Goal: Task Accomplishment & Management: Manage account settings

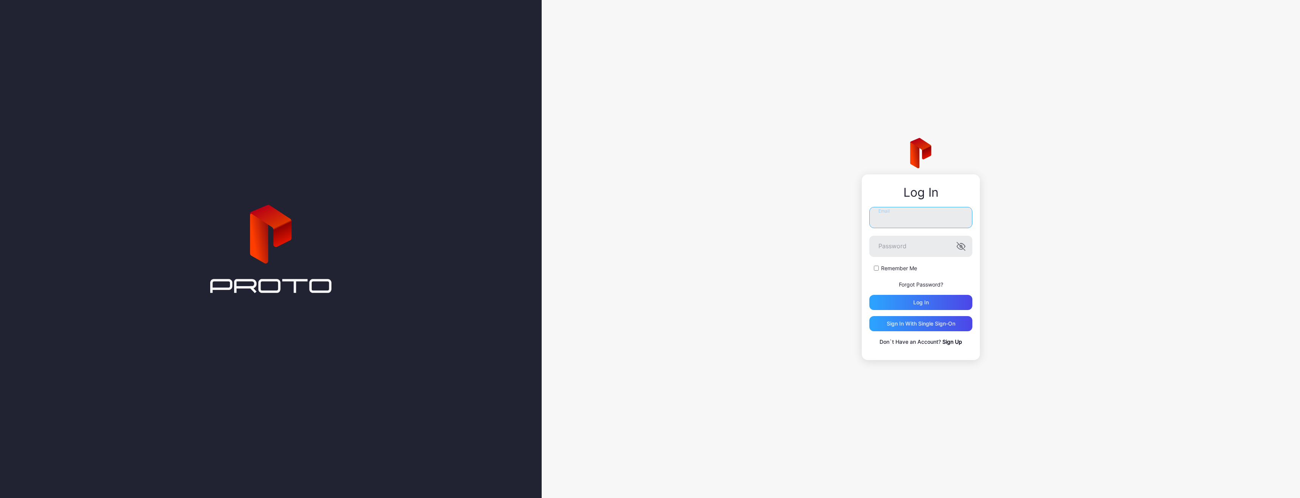
click at [895, 215] on input "Email" at bounding box center [920, 217] width 103 height 21
paste input "**********"
type input "**********"
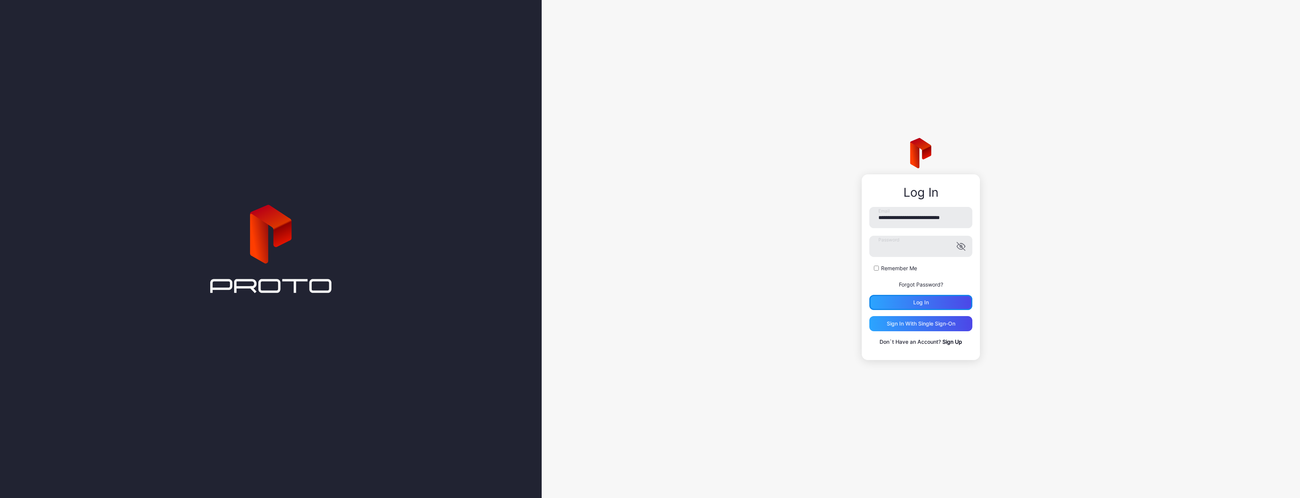
click at [928, 302] on div "Log in" at bounding box center [921, 302] width 16 height 6
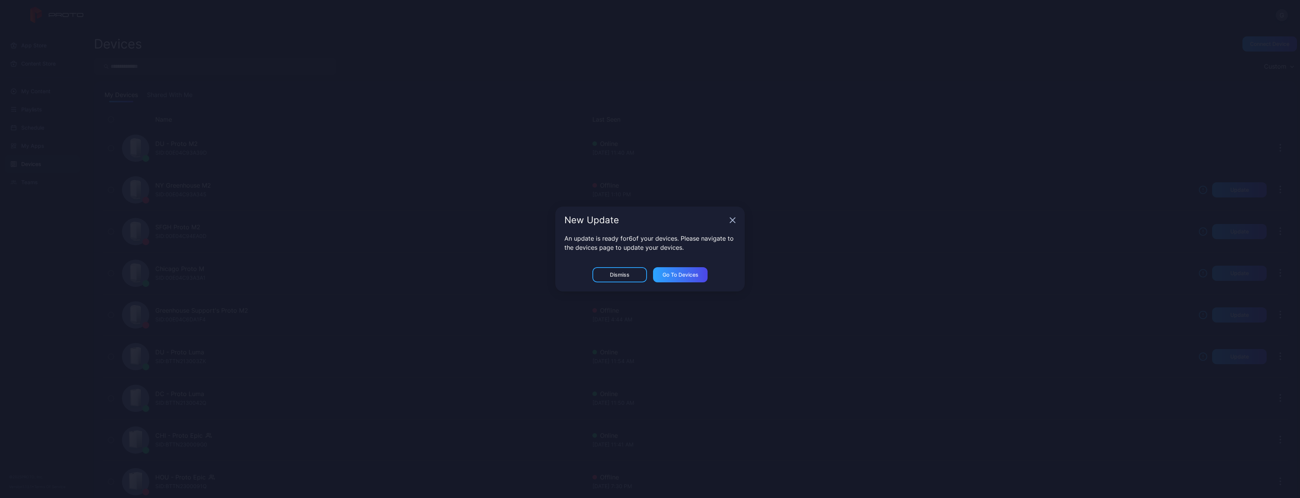
click at [736, 214] on div "New Update" at bounding box center [649, 219] width 189 height 27
click at [729, 220] on div "New Update" at bounding box center [649, 219] width 189 height 27
click at [738, 217] on div "New Update" at bounding box center [649, 219] width 189 height 27
click at [657, 270] on div "Go to devices" at bounding box center [680, 274] width 55 height 15
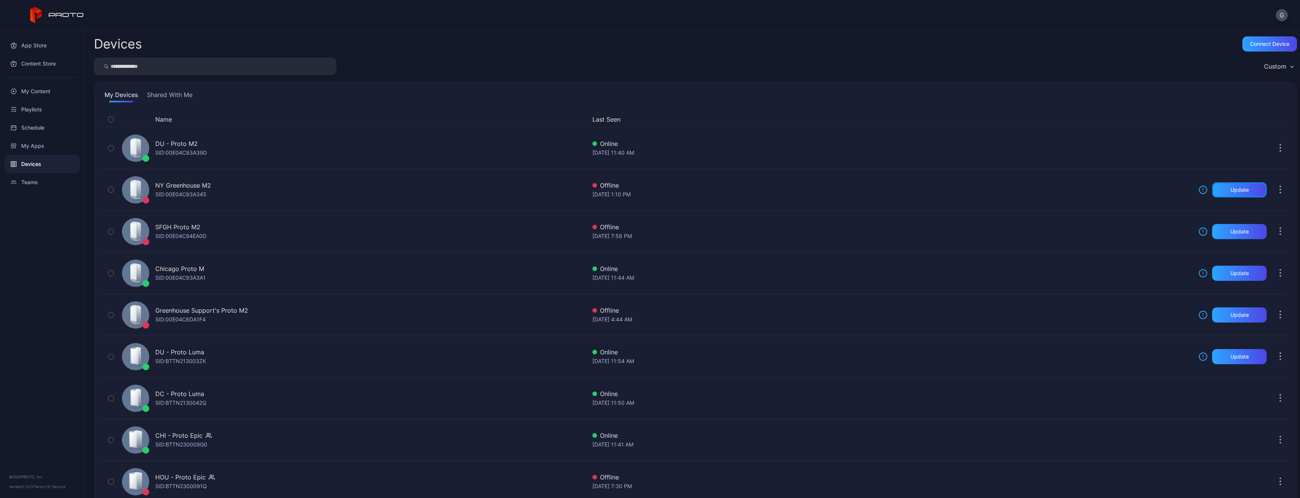
click at [1241, 183] on div "Update" at bounding box center [1239, 189] width 55 height 15
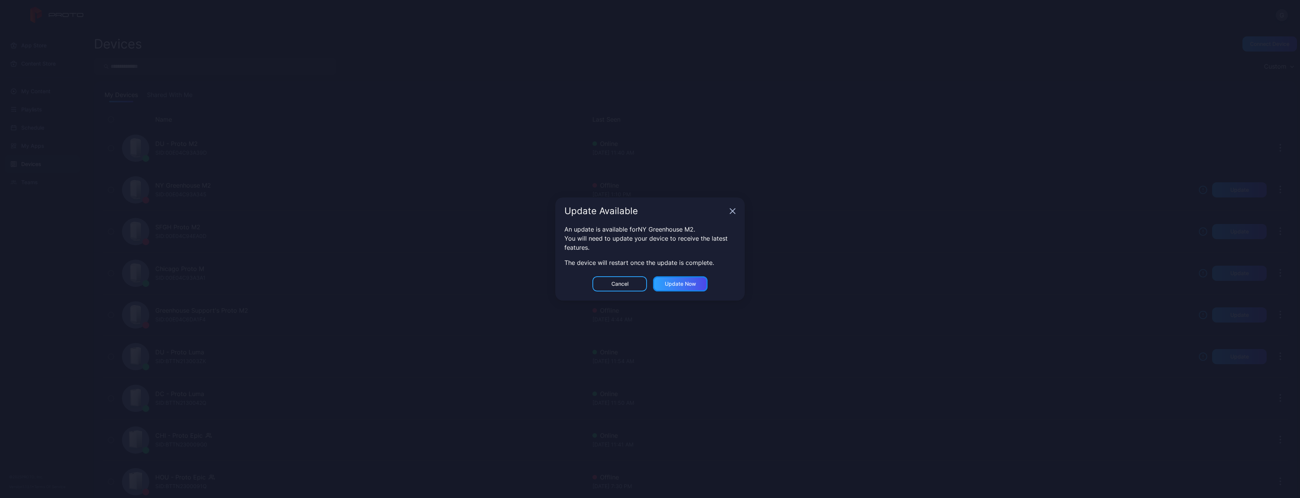
click at [689, 283] on div "Update now" at bounding box center [680, 284] width 31 height 6
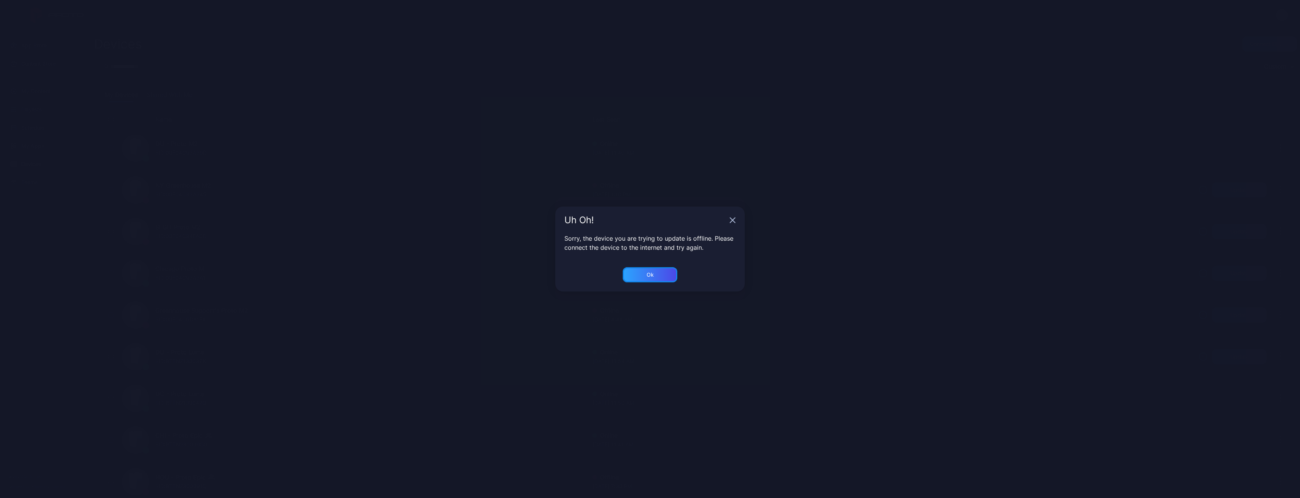
click at [658, 275] on div "Ok" at bounding box center [650, 274] width 55 height 15
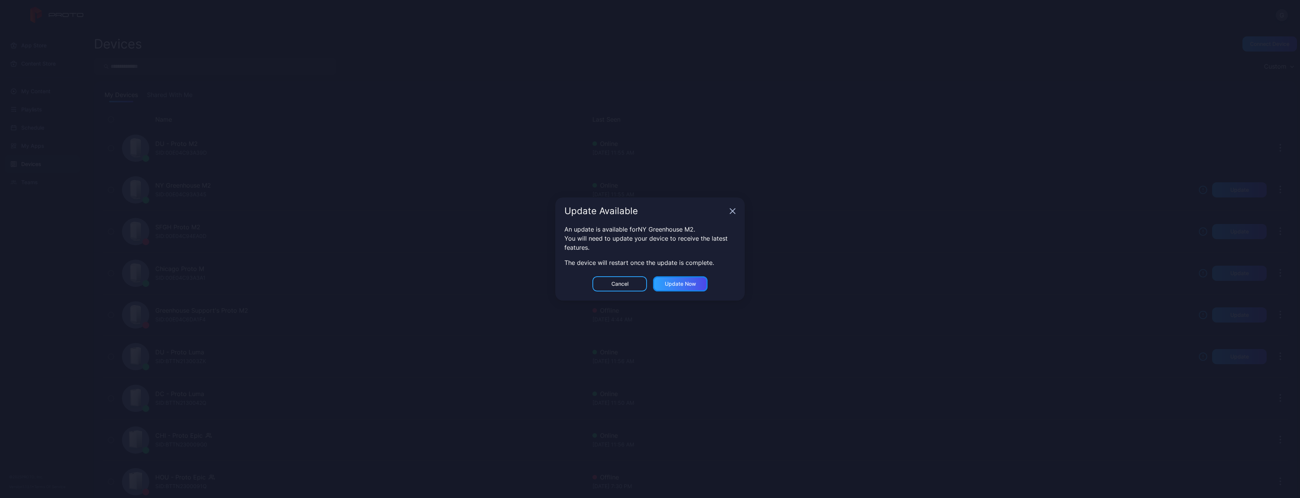
click at [657, 278] on div "Update now" at bounding box center [680, 283] width 55 height 15
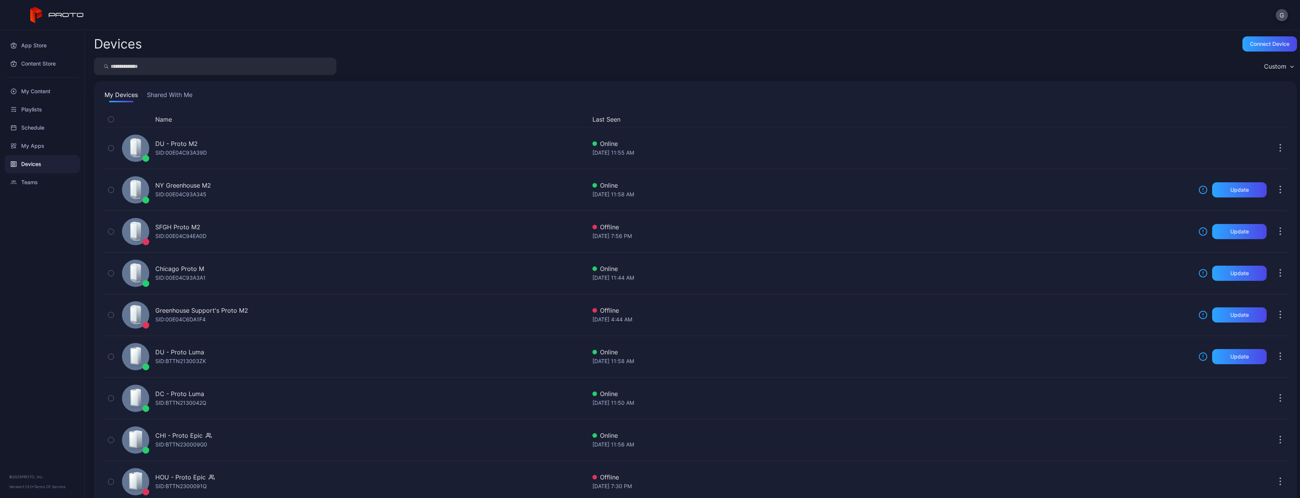
click at [35, 90] on div "My Content" at bounding box center [42, 91] width 75 height 18
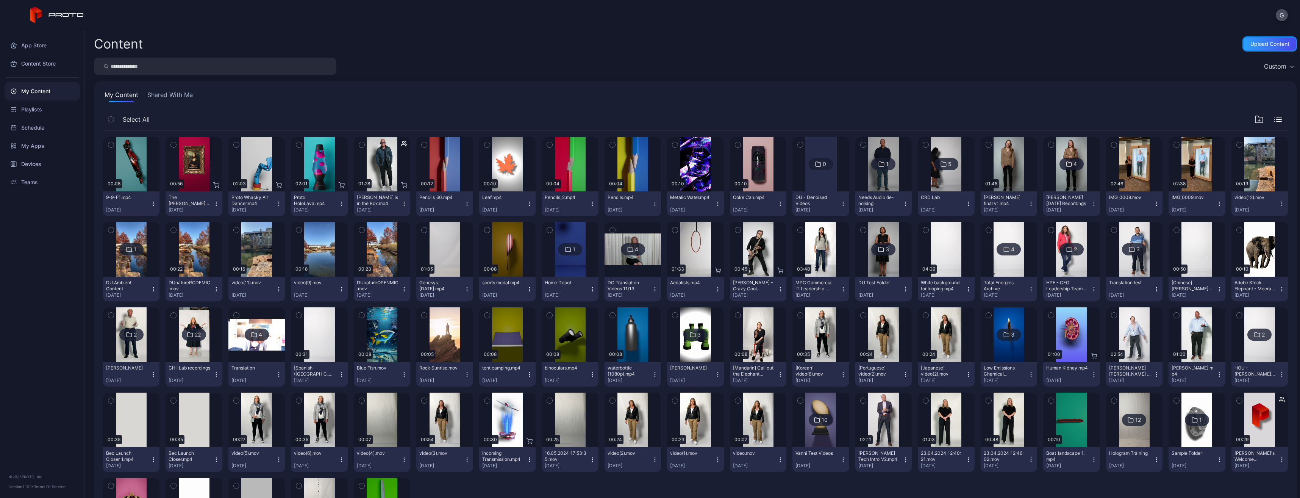
click at [1254, 45] on div "Upload Content" at bounding box center [1269, 44] width 39 height 6
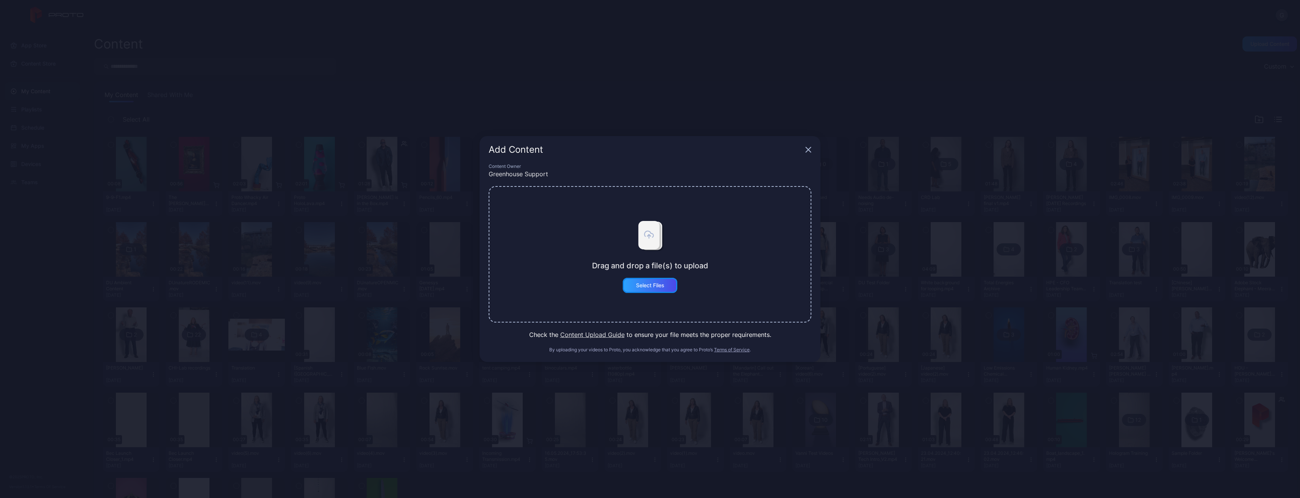
click at [645, 286] on div "Select Files" at bounding box center [650, 285] width 28 height 6
click at [651, 286] on button "Select Files" at bounding box center [650, 285] width 55 height 15
click at [651, 281] on button "Select Files" at bounding box center [650, 285] width 55 height 15
click at [651, 282] on button "Select Files" at bounding box center [650, 285] width 55 height 15
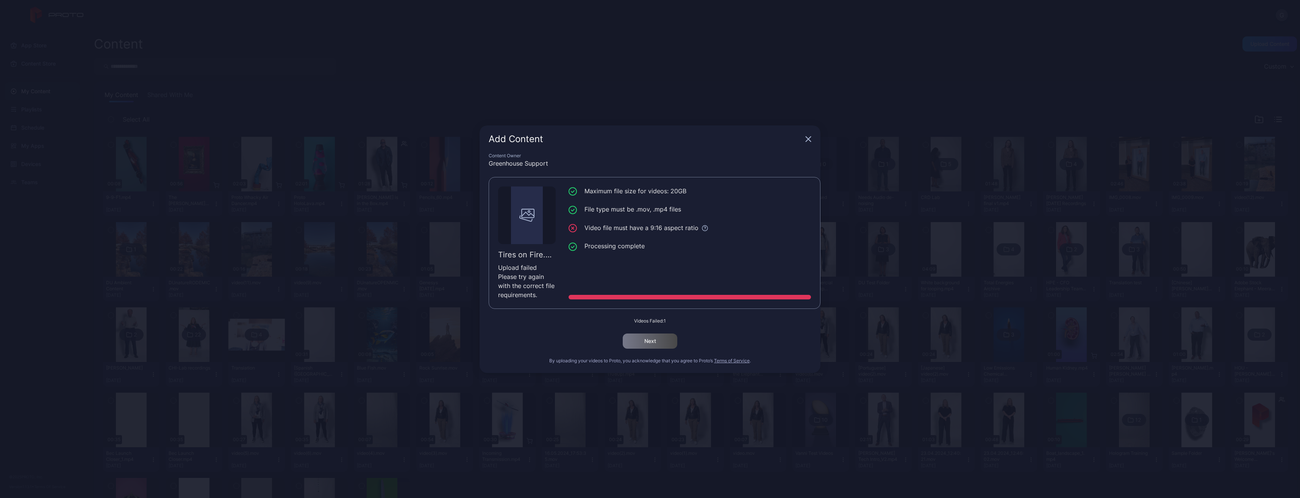
click at [637, 251] on div "Maximum file size for videos: 20GB File type must be .mov, .mp4 files Video fil…" at bounding box center [690, 221] width 242 height 71
click at [704, 231] on icon at bounding box center [704, 227] width 5 height 5
click at [739, 200] on ul "Maximum file size for videos: 20GB File type must be .mov, .mp4 files Video fil…" at bounding box center [690, 218] width 242 height 65
click at [805, 142] on div "Add Content" at bounding box center [650, 138] width 341 height 27
click at [805, 139] on icon "button" at bounding box center [808, 139] width 6 height 6
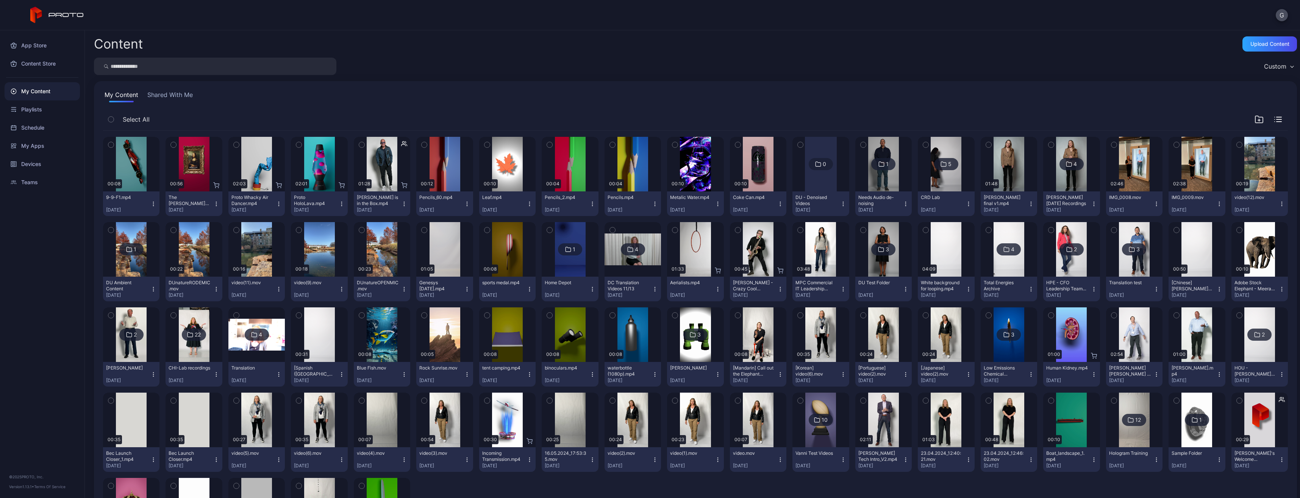
click at [134, 183] on div "Preview" at bounding box center [131, 164] width 56 height 55
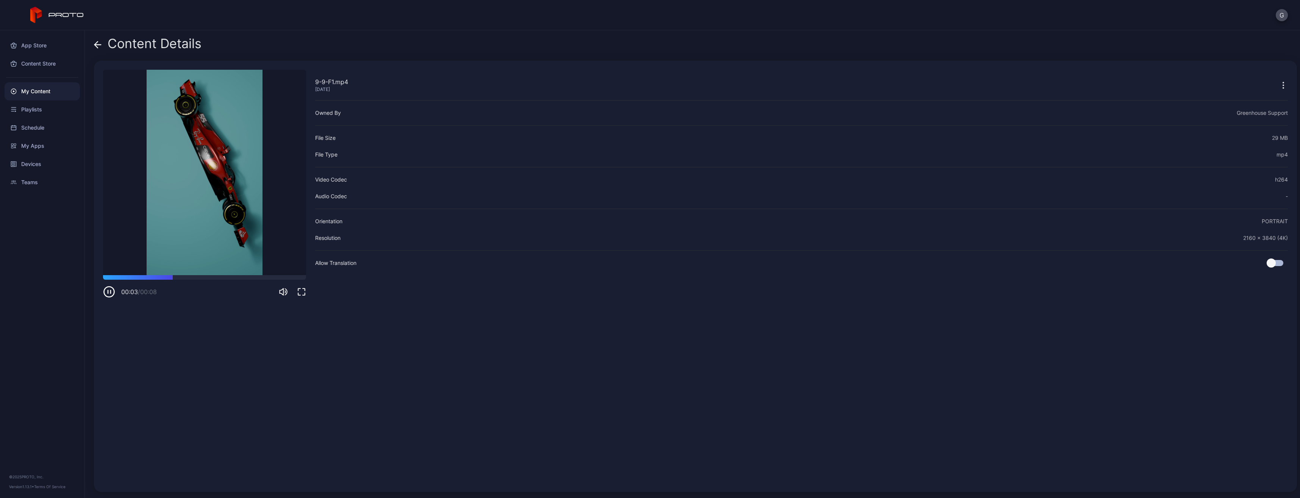
click at [99, 42] on icon at bounding box center [98, 45] width 8 height 8
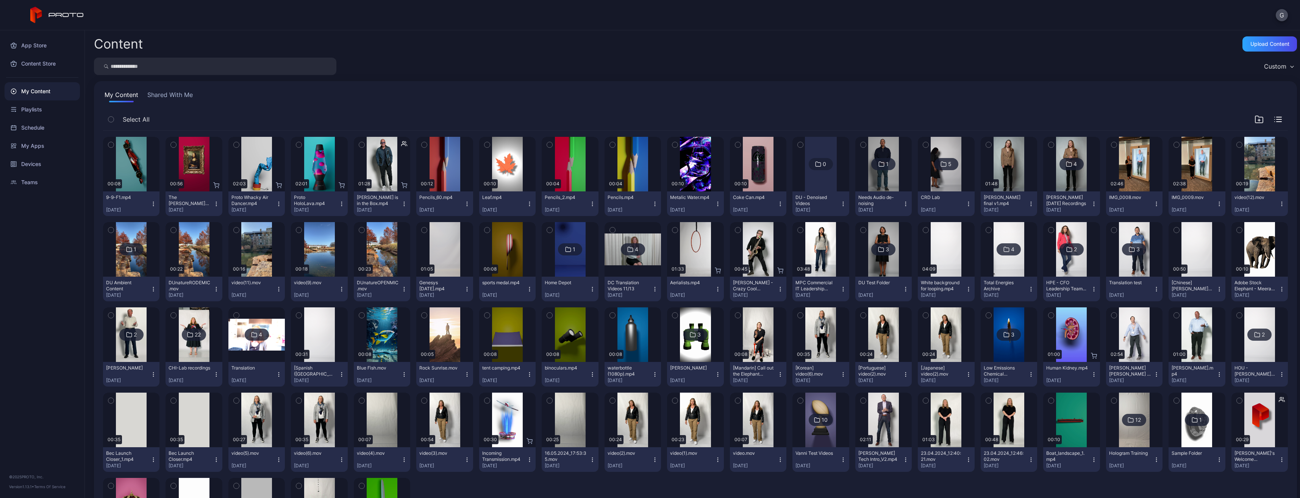
click at [46, 161] on div "Devices" at bounding box center [42, 164] width 75 height 18
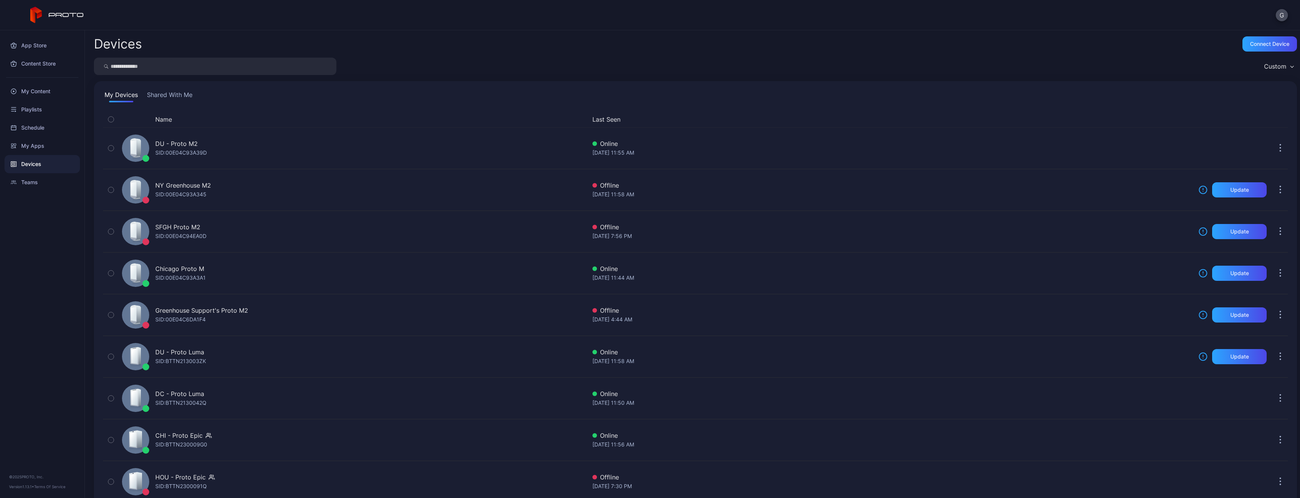
click at [218, 195] on div "NY Greenhouse M2 SID: 00E04C93A345" at bounding box center [352, 190] width 467 height 38
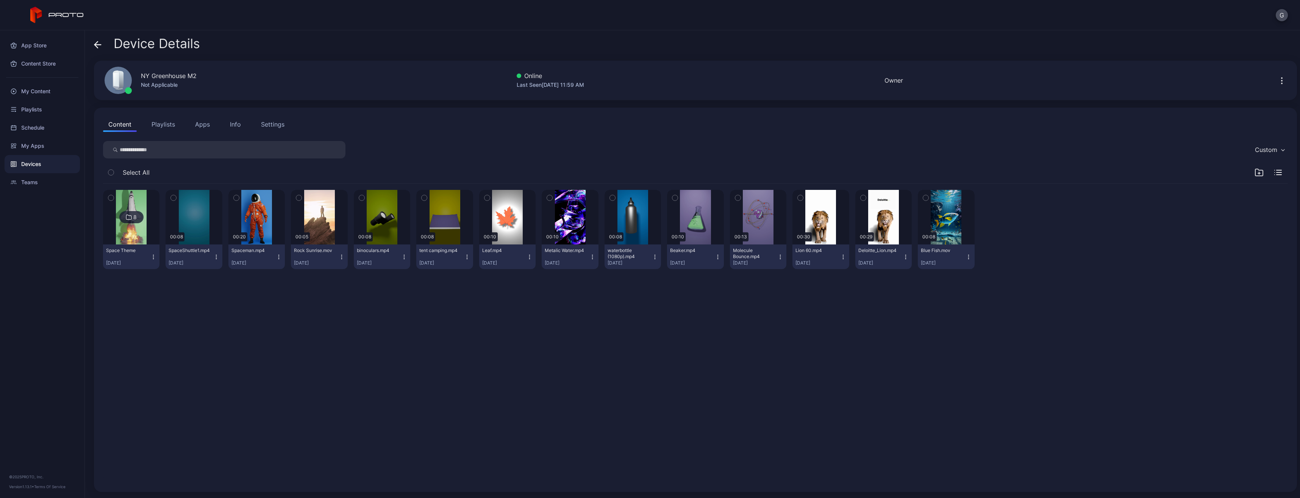
click at [46, 95] on div "My Content" at bounding box center [42, 91] width 75 height 18
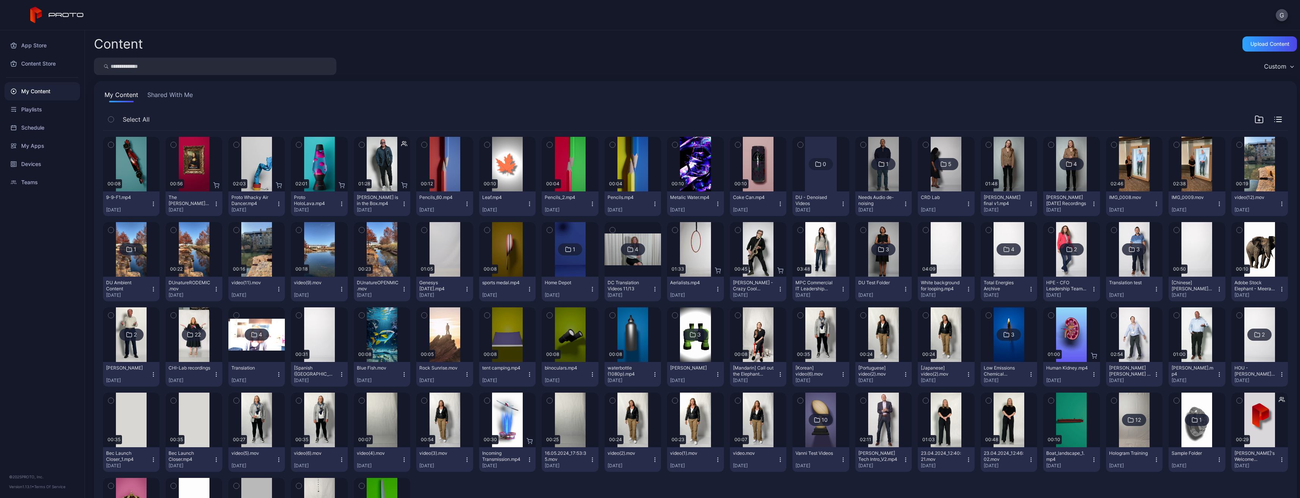
click at [154, 207] on button "9-9-F1.mp4 [DATE]" at bounding box center [131, 203] width 56 height 25
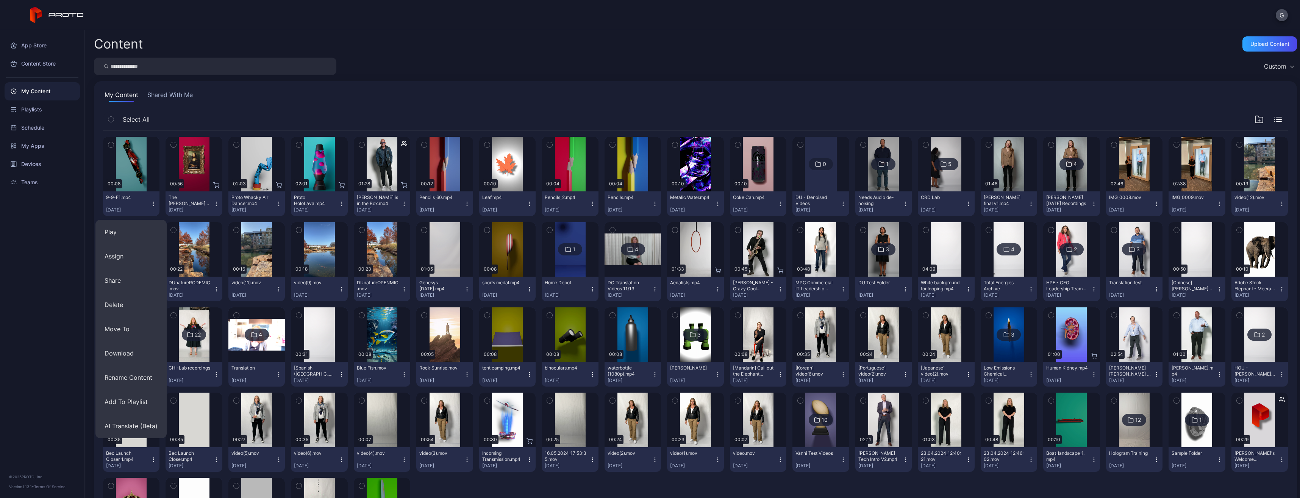
click at [125, 248] on button "Assign" at bounding box center [130, 256] width 71 height 24
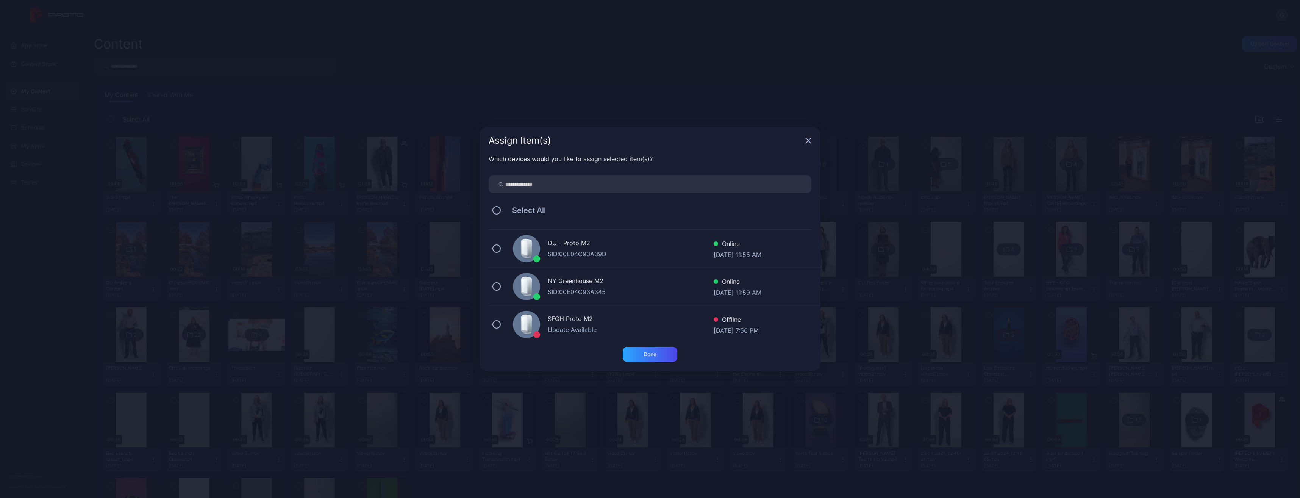
click at [495, 287] on button at bounding box center [496, 286] width 8 height 8
click at [636, 352] on div "Done" at bounding box center [650, 354] width 55 height 15
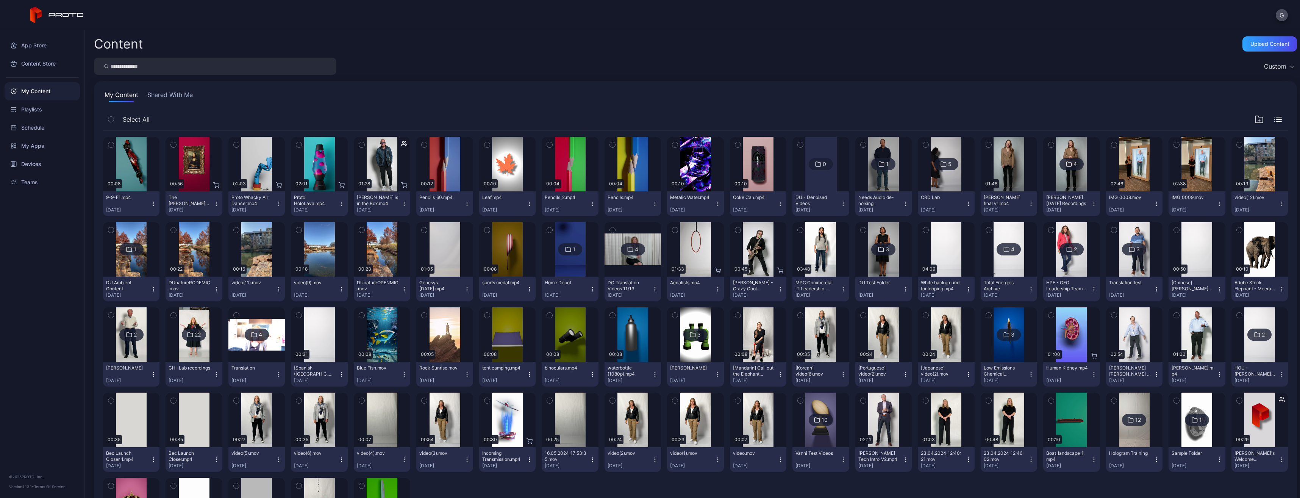
click at [128, 61] on input "search" at bounding box center [215, 66] width 242 height 17
type input "**********"
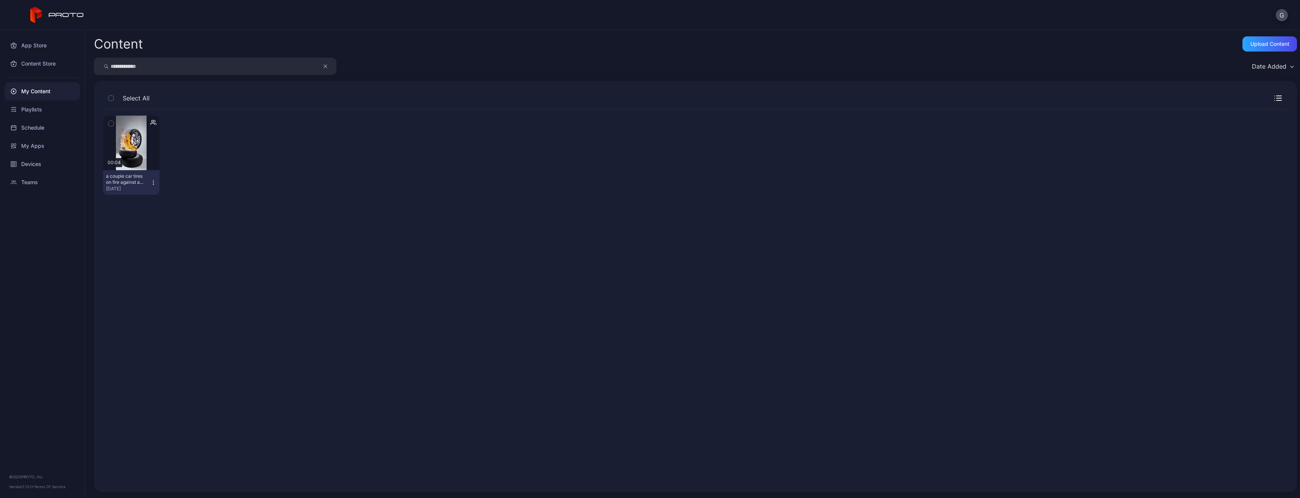
click at [151, 178] on button "a couple car tires on fire against a smooth white studio backdrop.mp4 [DATE]" at bounding box center [131, 182] width 56 height 25
click at [156, 242] on button "Assign" at bounding box center [131, 235] width 64 height 24
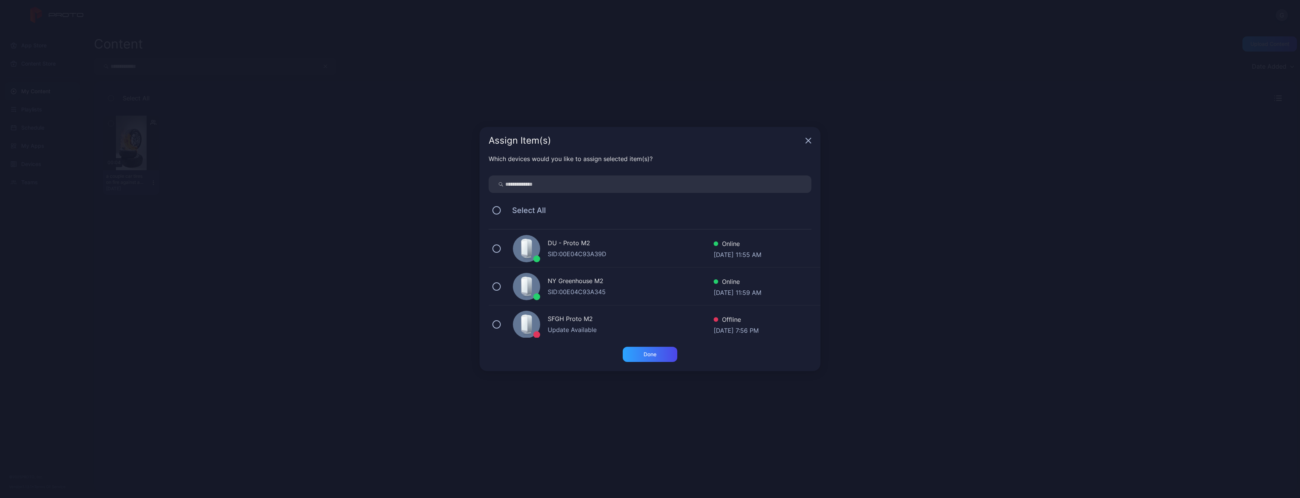
click at [504, 291] on div "NY Greenhouse M2 SID: 00E04C93A345 Online [DATE] 11:59 AM" at bounding box center [655, 286] width 332 height 38
click at [655, 356] on div "Done" at bounding box center [650, 354] width 13 height 6
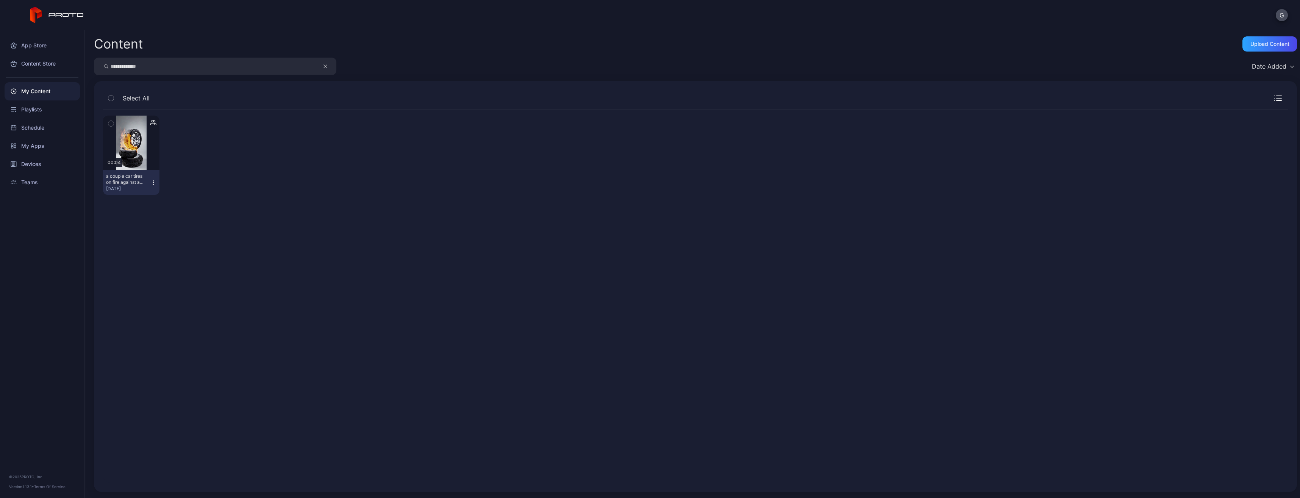
click at [46, 162] on div "Devices" at bounding box center [42, 164] width 75 height 18
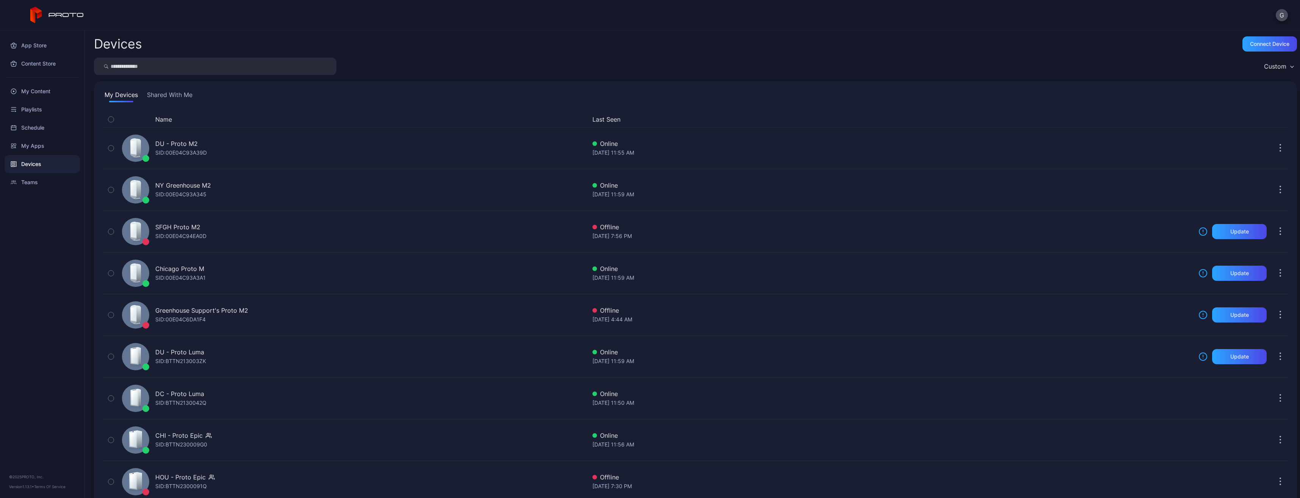
click at [206, 195] on div "SID: 00E04C93A345" at bounding box center [180, 194] width 51 height 9
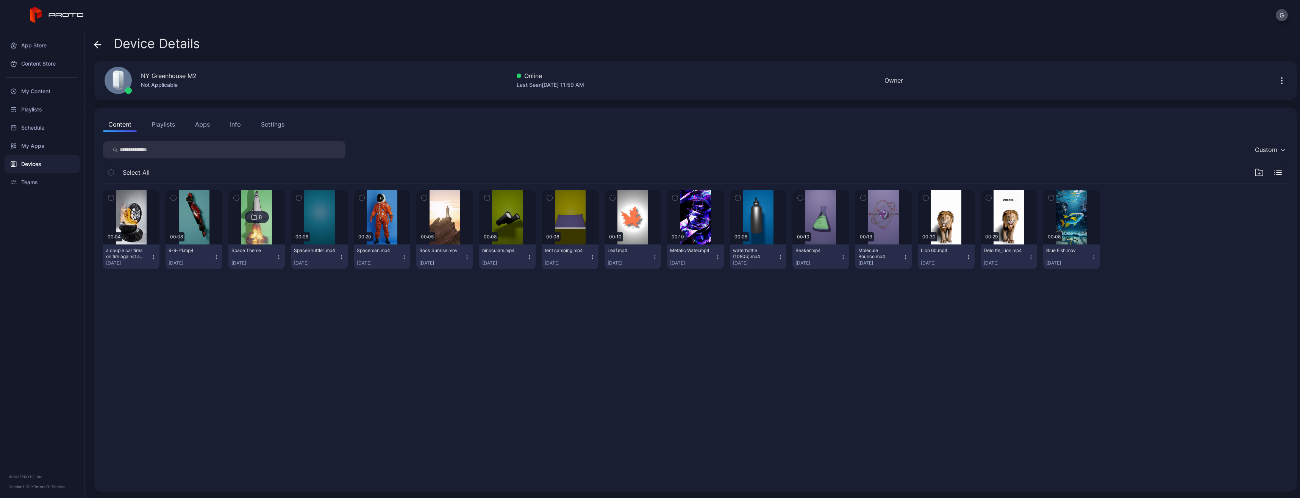
click at [154, 125] on button "Playlists" at bounding box center [163, 124] width 34 height 15
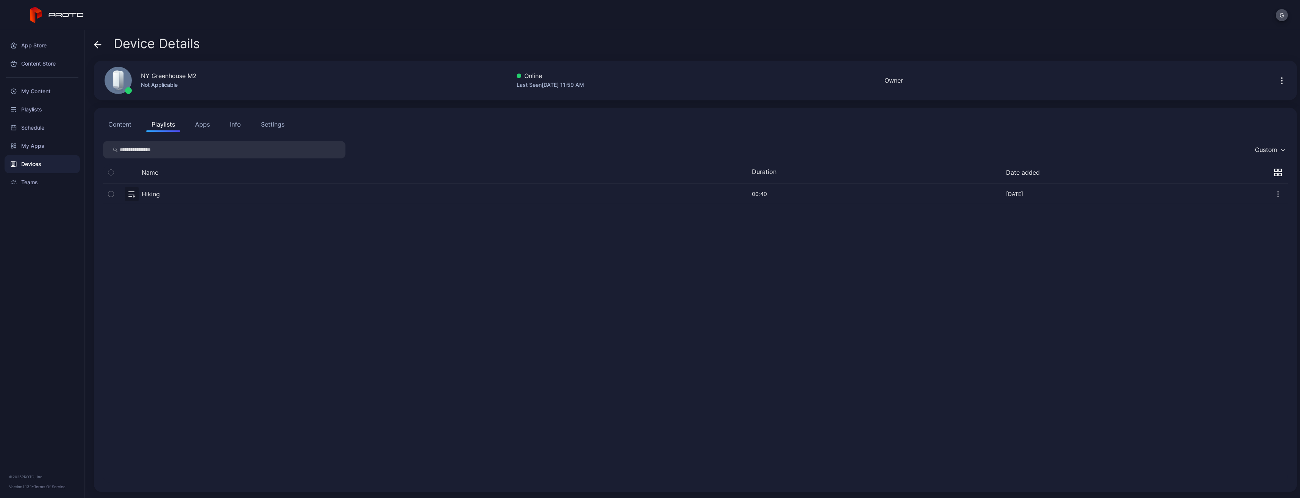
click at [39, 113] on div "Playlists" at bounding box center [42, 109] width 75 height 18
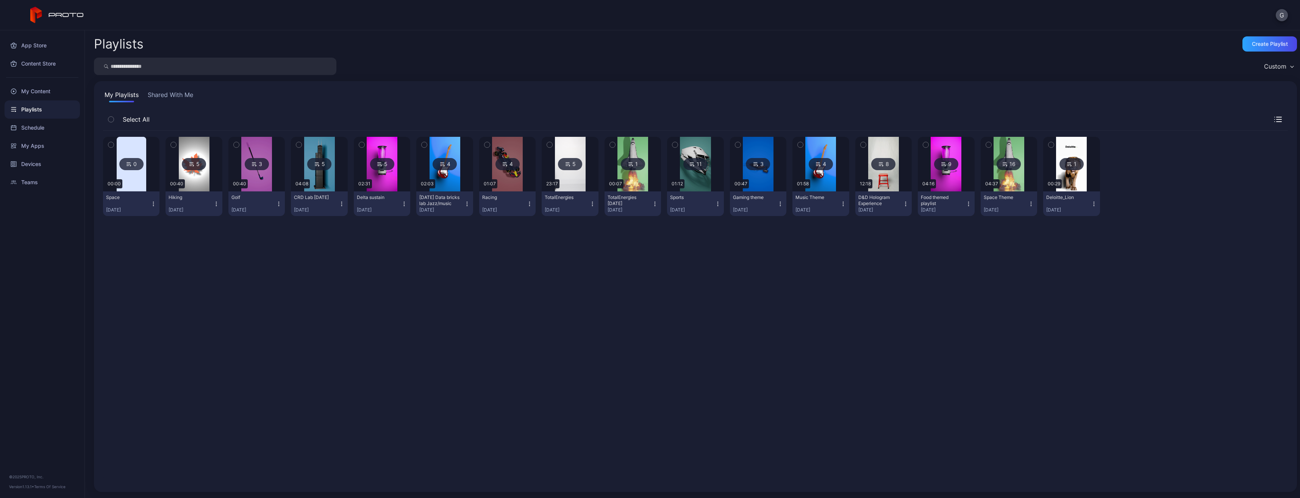
click at [59, 166] on div "Devices" at bounding box center [42, 164] width 75 height 18
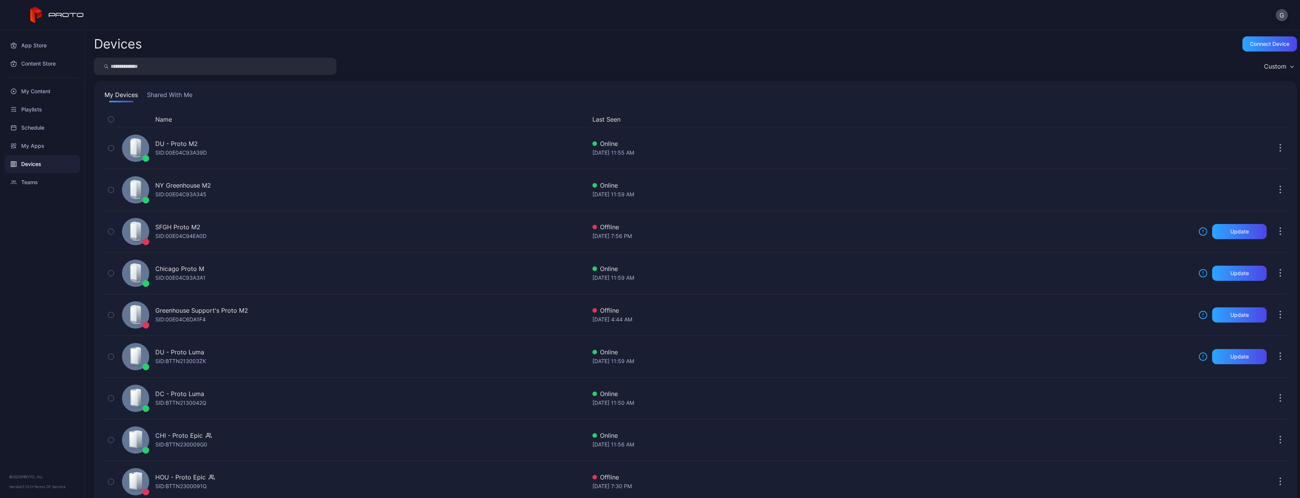
click at [223, 187] on div "NY Greenhouse M2 SID: 00E04C93A345" at bounding box center [352, 190] width 467 height 38
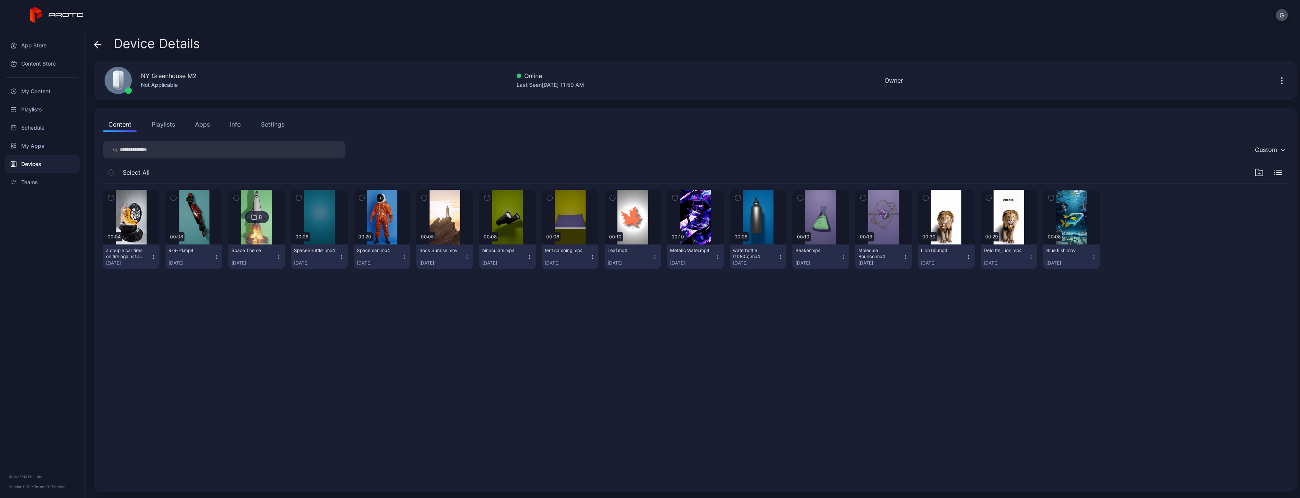
click at [169, 125] on button "Playlists" at bounding box center [163, 124] width 34 height 15
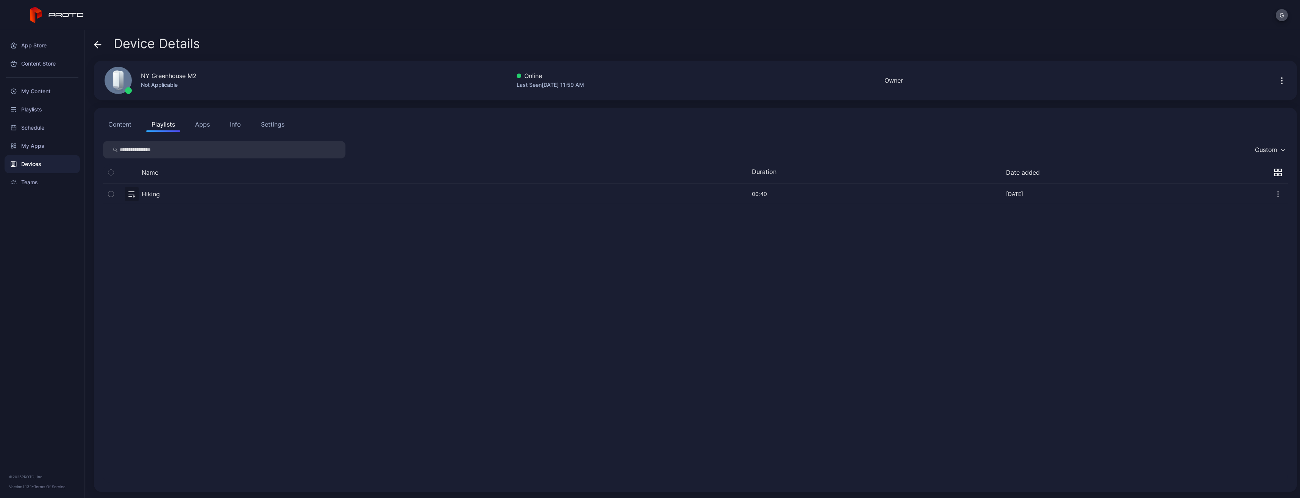
click at [41, 88] on div "My Content" at bounding box center [42, 91] width 75 height 18
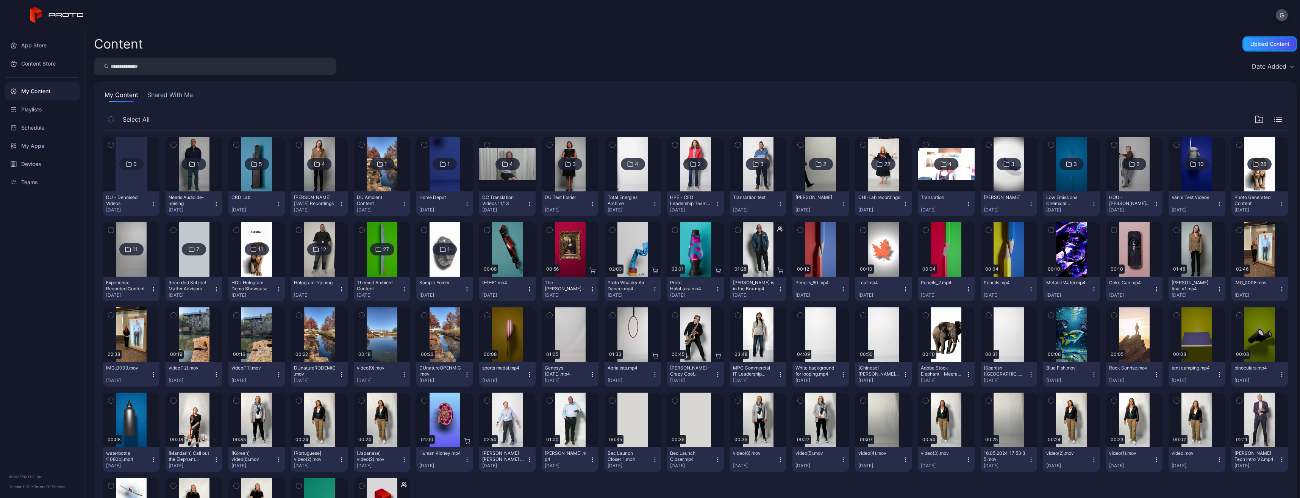
click at [1252, 38] on div "Upload Content" at bounding box center [1269, 43] width 55 height 15
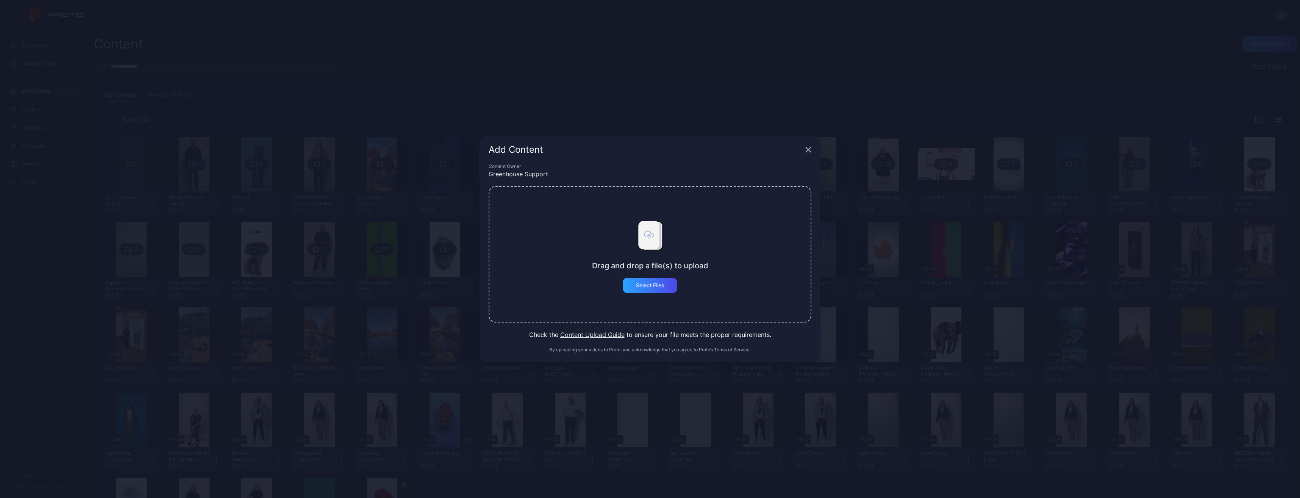
click at [802, 153] on div "Add Content" at bounding box center [646, 149] width 314 height 9
click at [805, 147] on icon "button" at bounding box center [808, 150] width 6 height 6
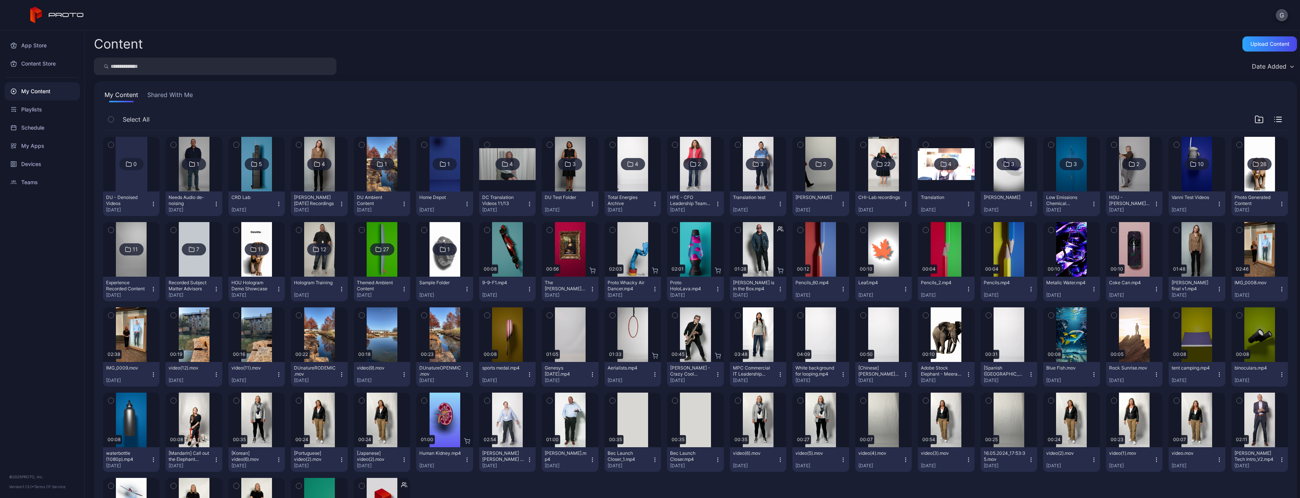
click at [18, 111] on div "Playlists" at bounding box center [42, 109] width 75 height 18
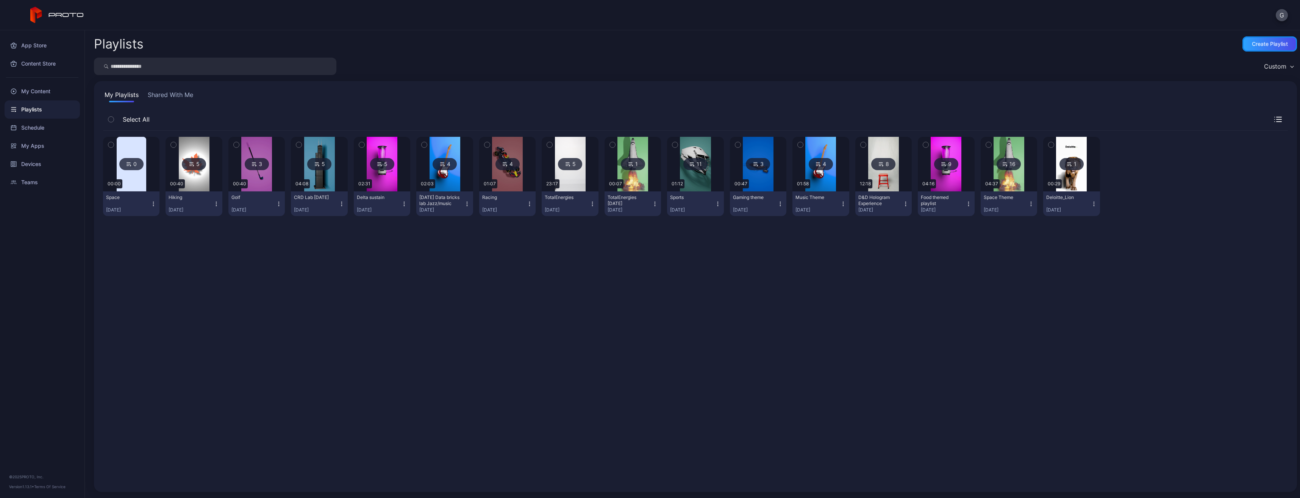
click at [1252, 43] on div "Create Playlist" at bounding box center [1270, 44] width 36 height 6
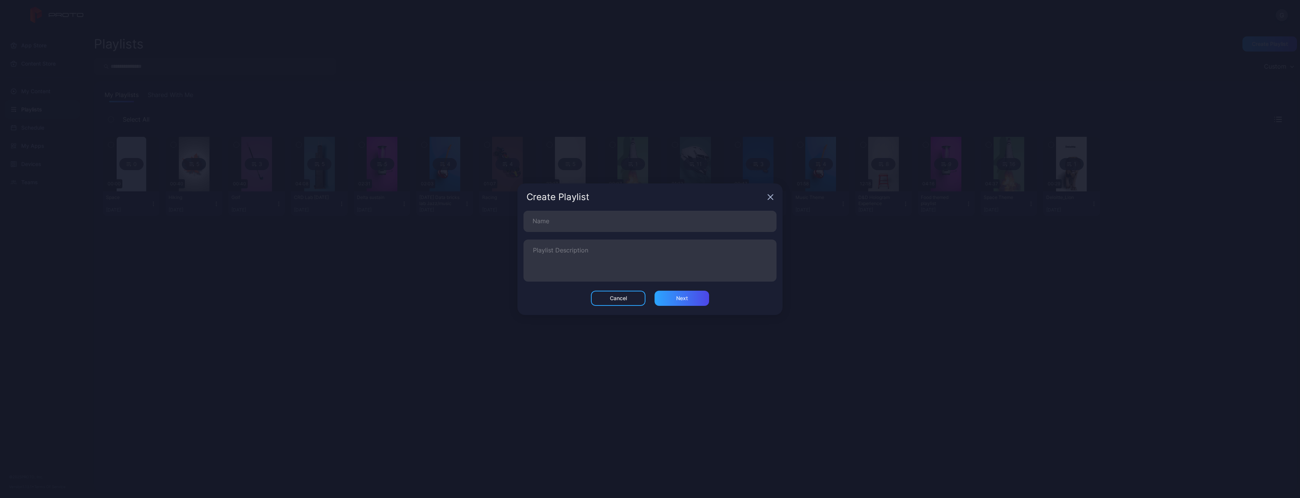
click at [770, 189] on div "Create Playlist" at bounding box center [649, 196] width 265 height 27
click at [770, 192] on div "Create Playlist" at bounding box center [649, 196] width 265 height 27
click at [768, 198] on icon "button" at bounding box center [770, 197] width 6 height 6
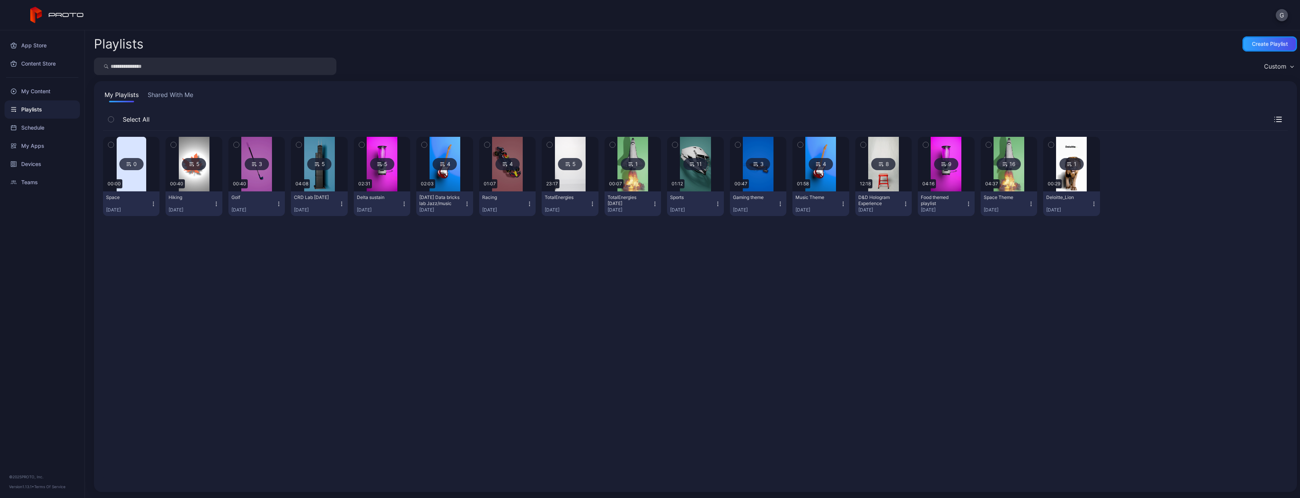
click at [1242, 44] on div "Create Playlist" at bounding box center [1269, 43] width 55 height 15
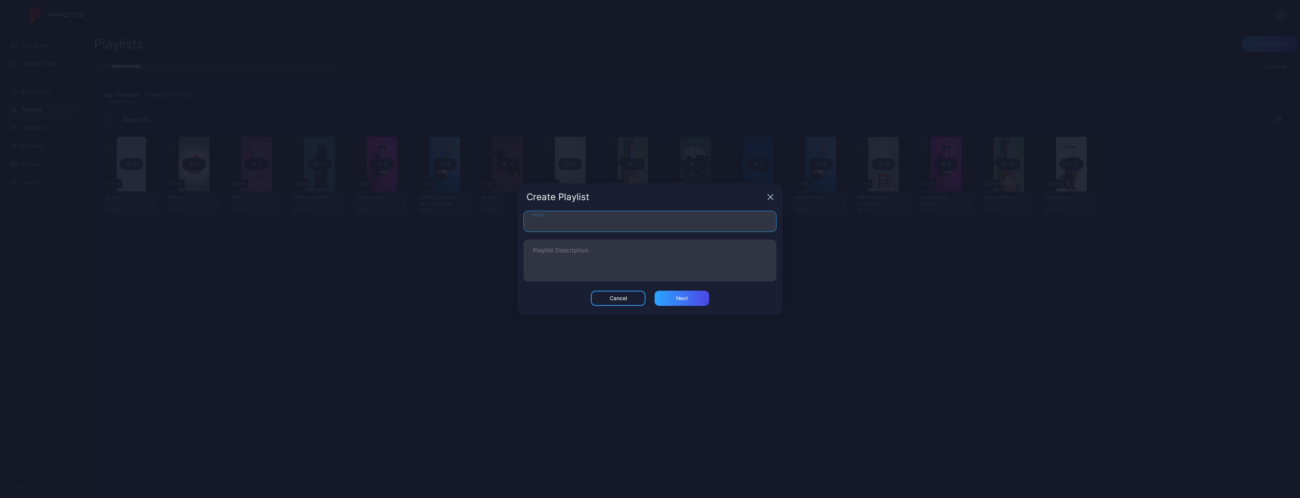
click at [568, 225] on input "Name" at bounding box center [649, 221] width 253 height 21
type input "**"
click at [669, 300] on div "Next" at bounding box center [681, 298] width 55 height 15
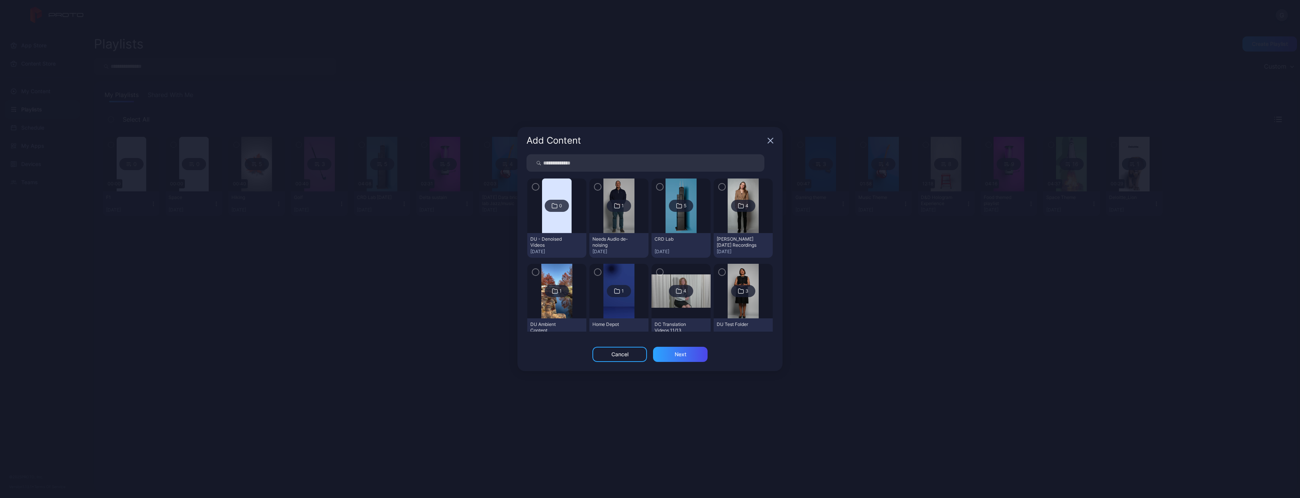
click at [622, 159] on input "search" at bounding box center [645, 162] width 238 height 17
type input "**********"
click at [665, 181] on img at bounding box center [680, 205] width 31 height 55
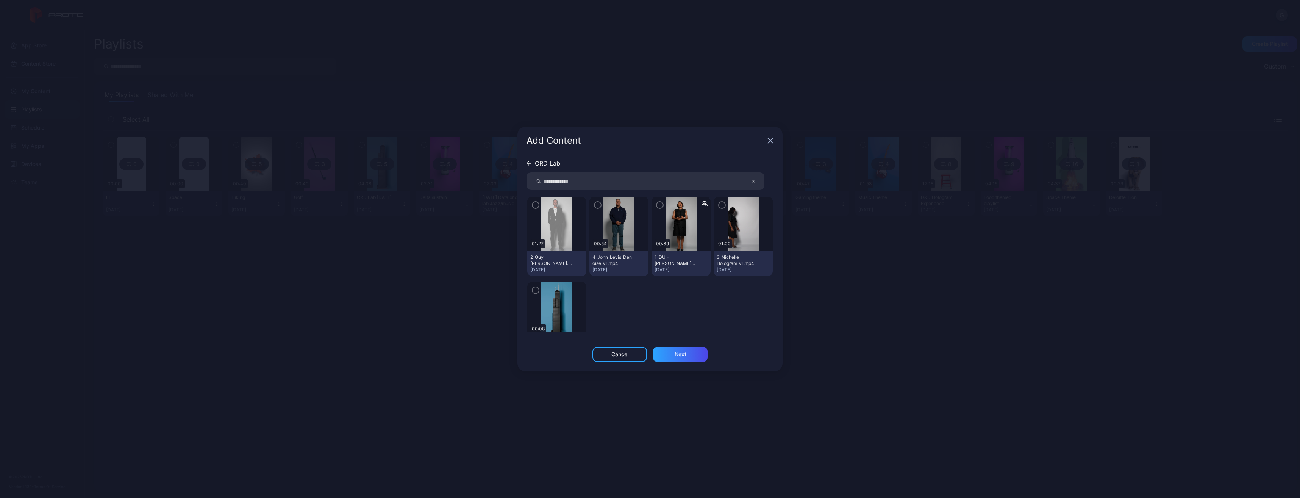
click at [655, 177] on input "**********" at bounding box center [645, 180] width 238 height 17
click at [644, 166] on div "CRD Lab" at bounding box center [649, 163] width 247 height 6
click at [526, 162] on div "**********" at bounding box center [649, 250] width 265 height 192
click at [531, 161] on icon at bounding box center [528, 163] width 5 height 5
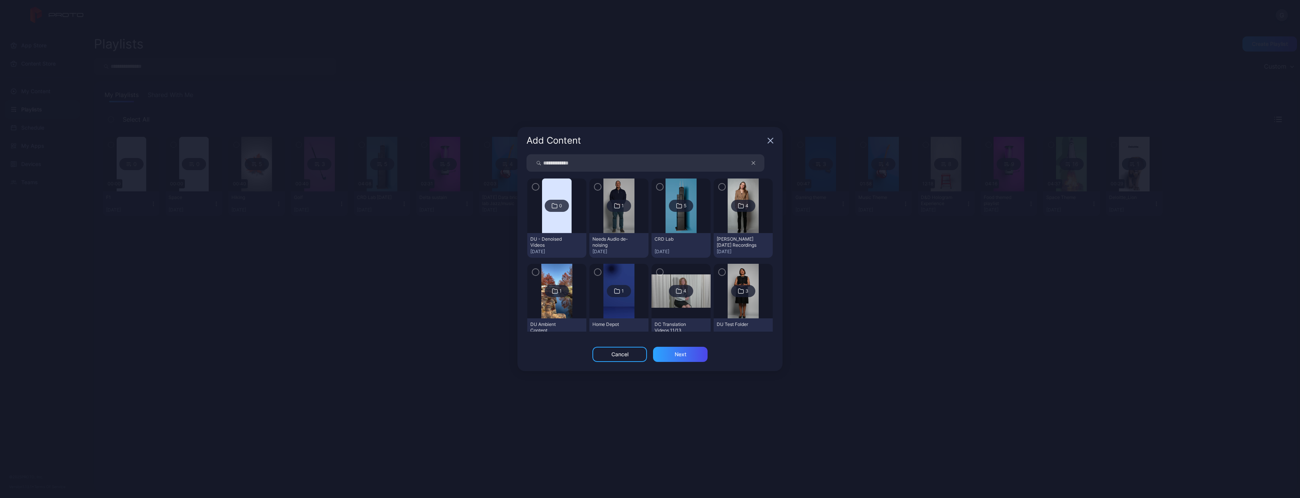
click at [575, 160] on input "**********" at bounding box center [645, 162] width 238 height 17
click at [716, 167] on input "**********" at bounding box center [645, 162] width 238 height 17
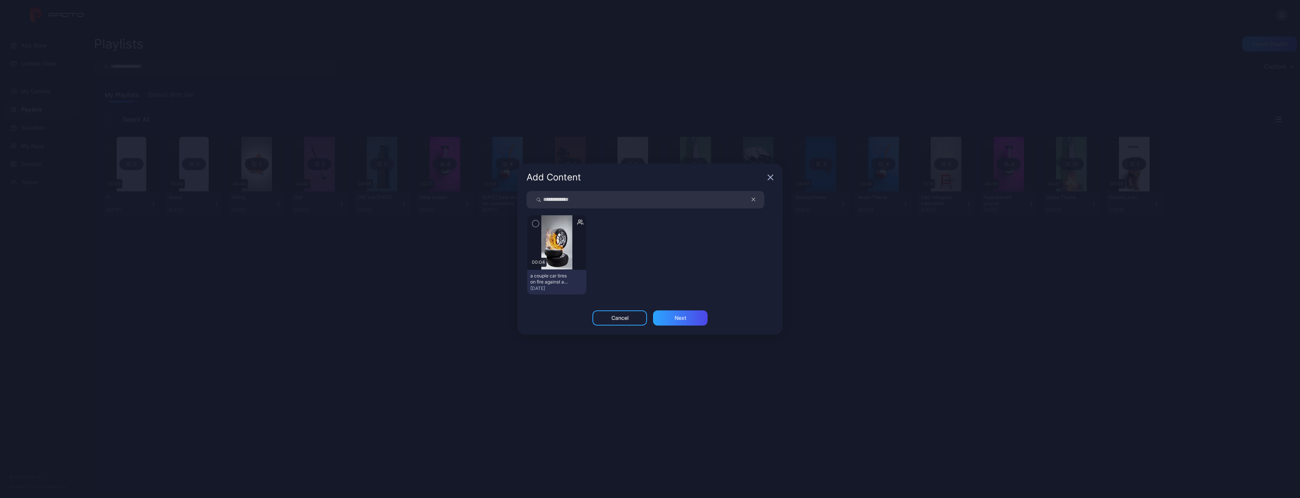
click at [573, 260] on div at bounding box center [556, 242] width 59 height 55
click at [535, 221] on icon "button" at bounding box center [536, 223] width 6 height 8
click at [625, 195] on input "**********" at bounding box center [645, 194] width 238 height 17
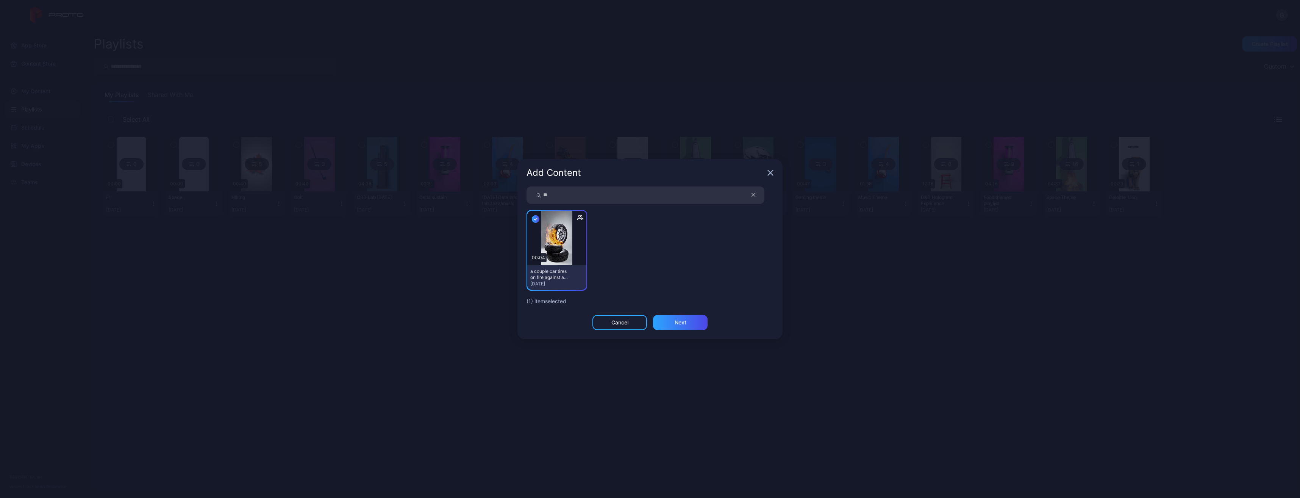
type input "**"
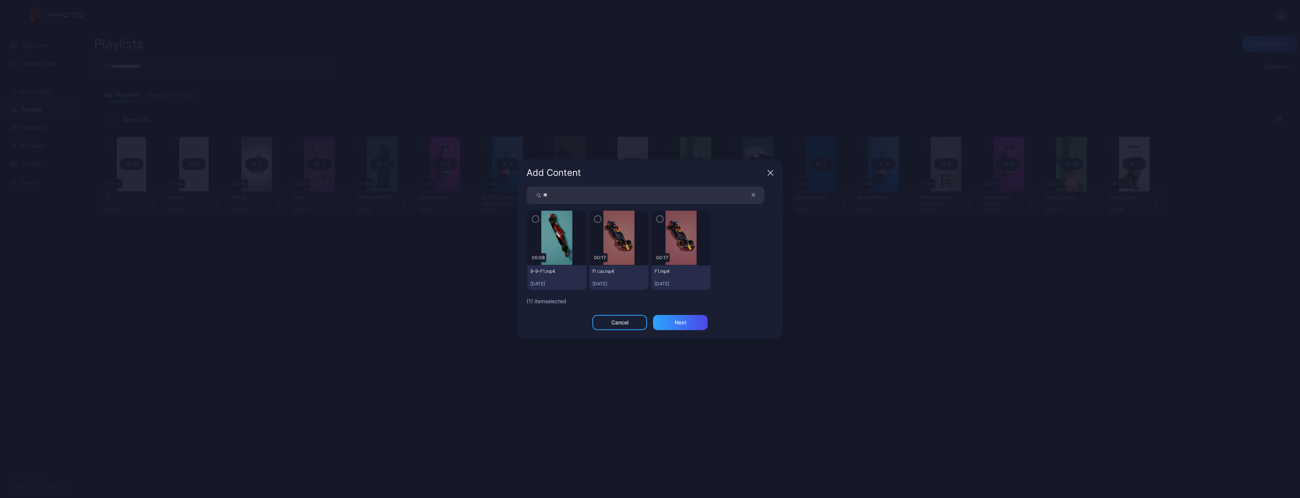
click at [531, 216] on div at bounding box center [556, 238] width 59 height 55
click at [536, 216] on icon "button" at bounding box center [536, 219] width 6 height 8
click at [673, 325] on div "Next" at bounding box center [680, 322] width 55 height 15
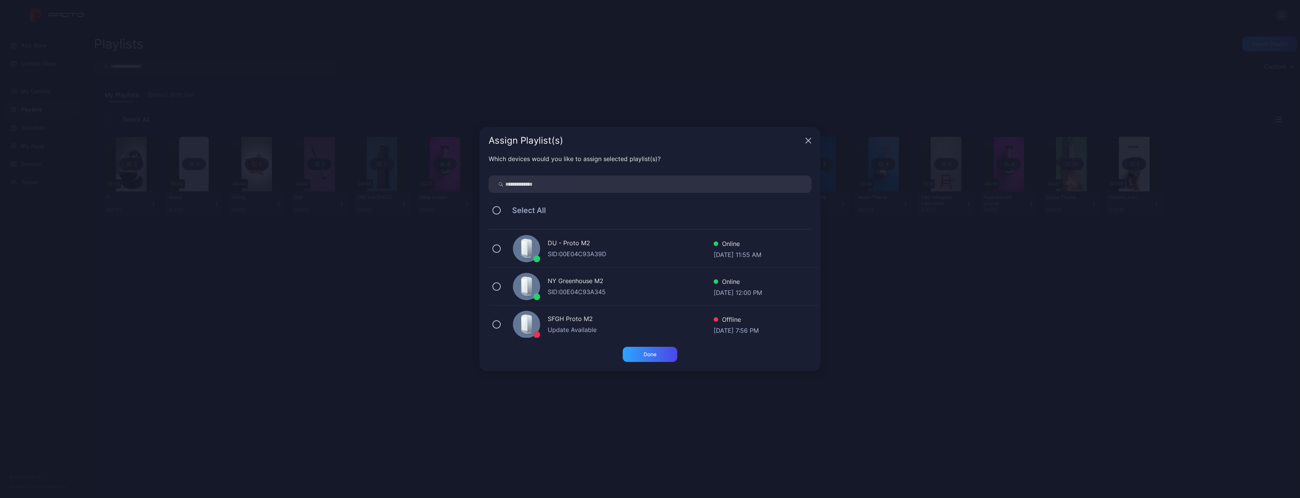
click at [511, 293] on div "NY Greenhouse M2 SID: 00E04C93A345 Online [DATE] 12:00 PM" at bounding box center [655, 286] width 332 height 38
click at [642, 352] on div "Done" at bounding box center [650, 354] width 55 height 15
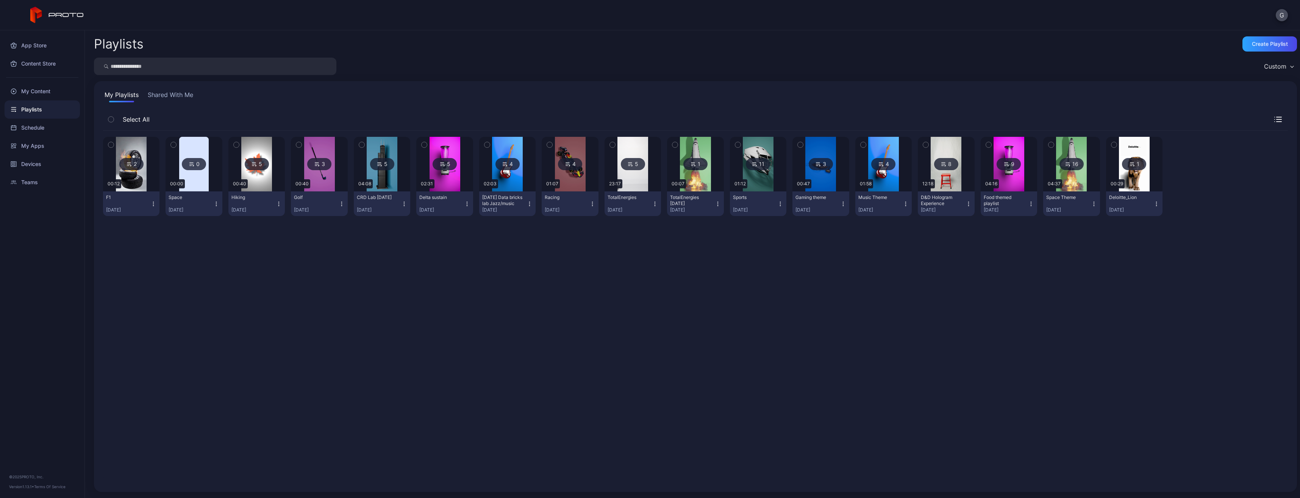
click at [138, 173] on img at bounding box center [131, 164] width 31 height 55
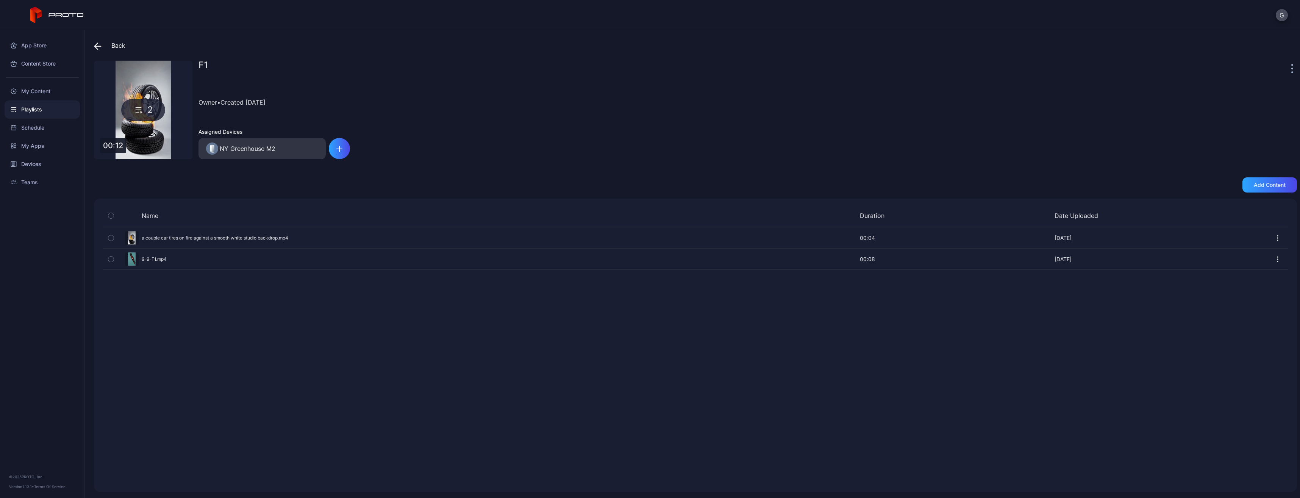
click at [664, 92] on div "Owner • Created [DATE]" at bounding box center [747, 102] width 1098 height 34
